Goal: Information Seeking & Learning: Understand process/instructions

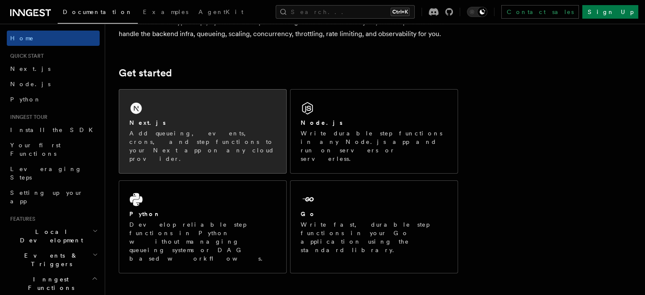
click at [193, 123] on div "Next.js" at bounding box center [202, 122] width 147 height 9
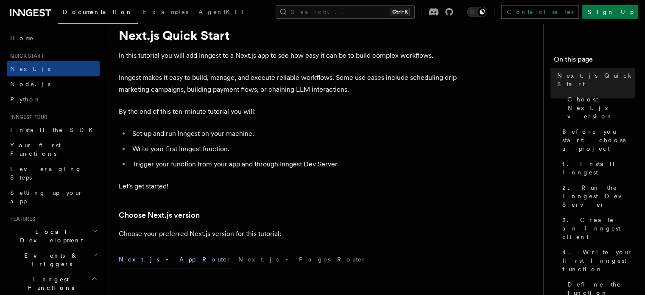
scroll to position [34, 0]
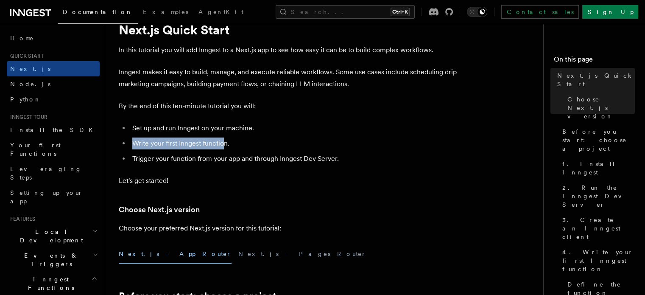
drag, startPoint x: 222, startPoint y: 143, endPoint x: 134, endPoint y: 143, distance: 87.8
click at [134, 143] on li "Write your first Inngest function." at bounding box center [294, 143] width 328 height 12
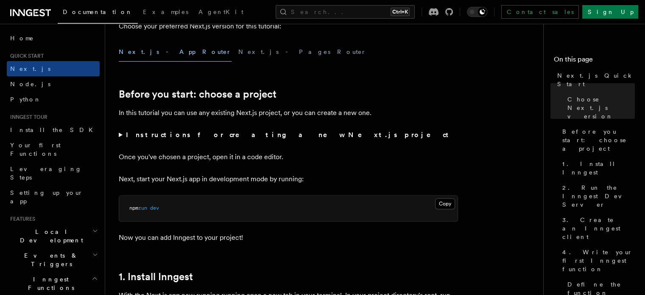
scroll to position [237, 0]
click at [156, 130] on strong "Instructions for creating a new Next.js project" at bounding box center [289, 134] width 326 height 8
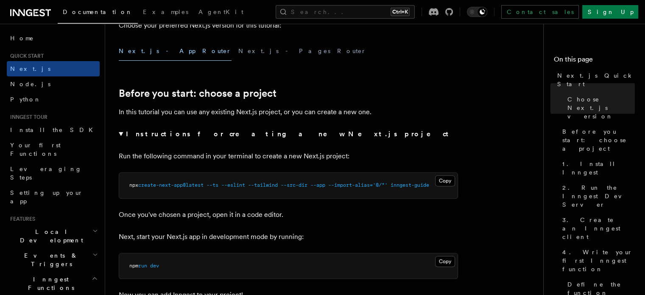
click at [148, 134] on strong "Instructions for creating a new Next.js project" at bounding box center [289, 134] width 326 height 8
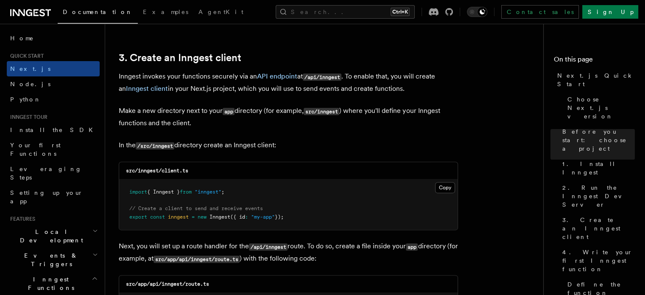
scroll to position [985, 0]
drag, startPoint x: 291, startPoint y: 215, endPoint x: 129, endPoint y: 207, distance: 162.7
click at [129, 207] on pre "import { Inngest } from "inngest" ; // Create a client to send and receive even…" at bounding box center [288, 204] width 339 height 50
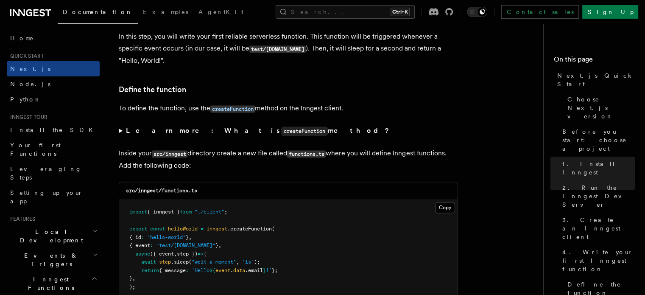
scroll to position [1403, 0]
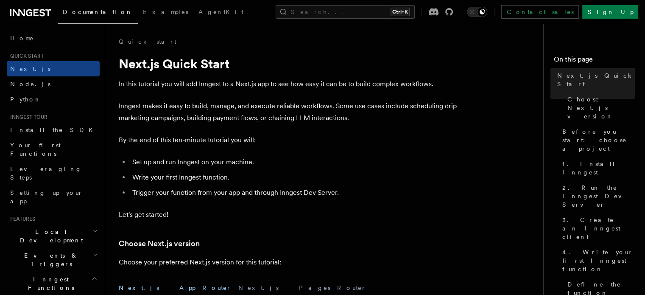
scroll to position [0, 0]
